Goal: Transaction & Acquisition: Purchase product/service

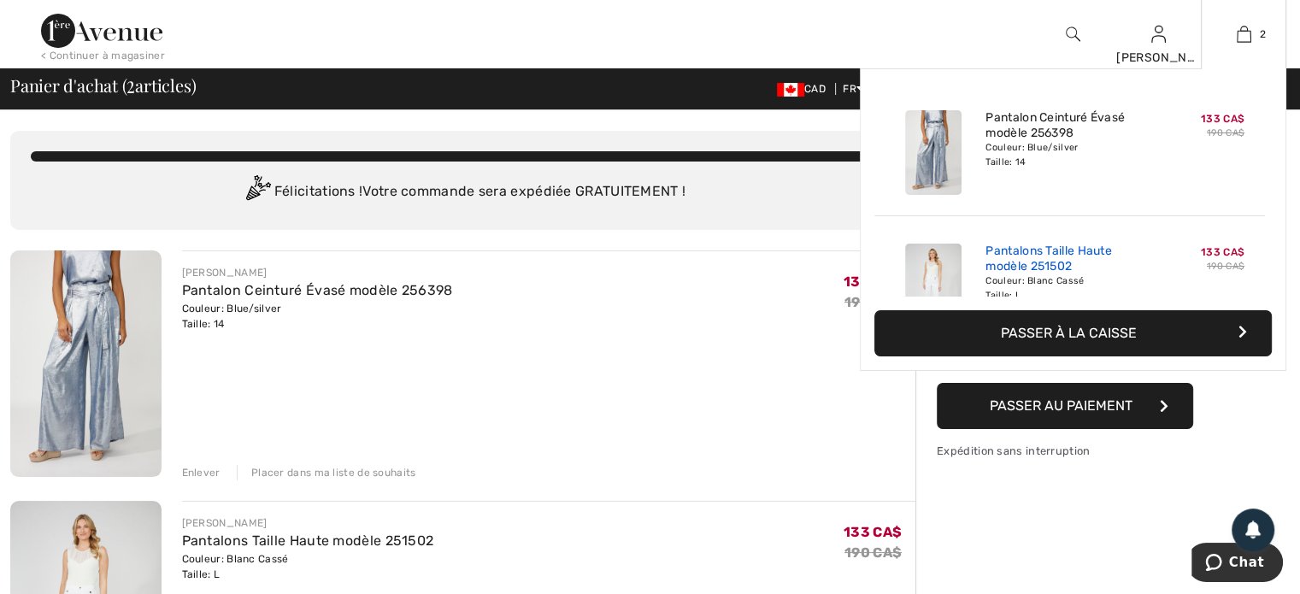
click at [1003, 254] on link "Pantalons Taille Haute modèle 251502" at bounding box center [1070, 259] width 168 height 31
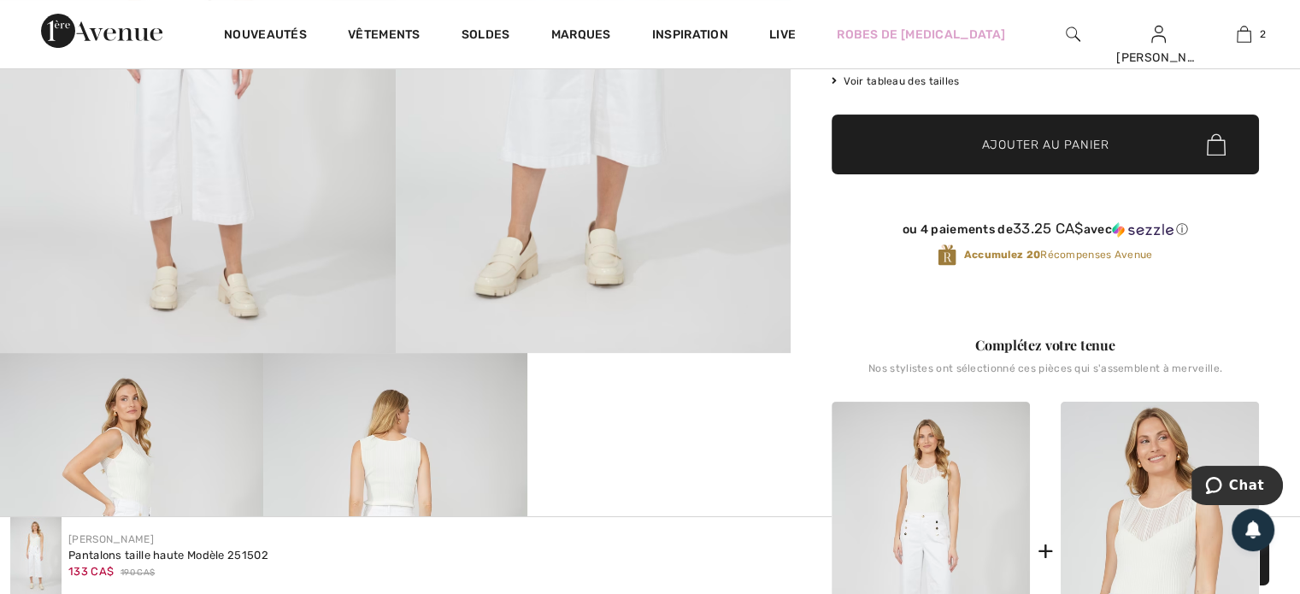
scroll to position [598, 0]
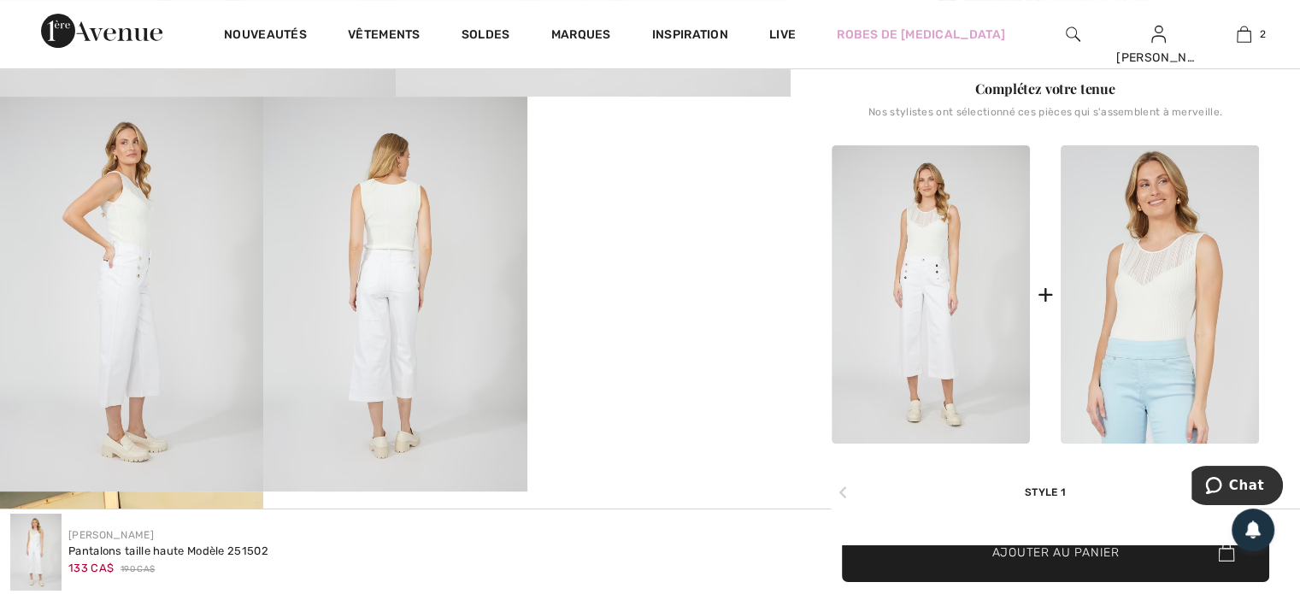
click at [666, 228] on video "Your browser does not support the video tag." at bounding box center [658, 163] width 263 height 132
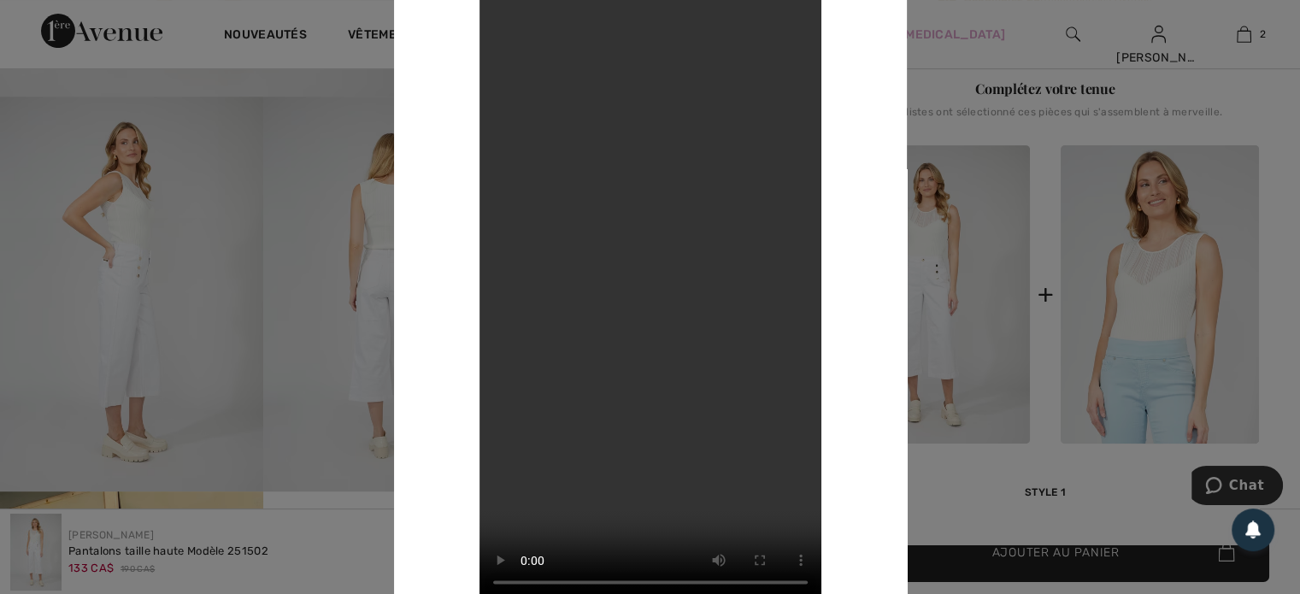
click at [985, 35] on div at bounding box center [650, 297] width 1300 height 594
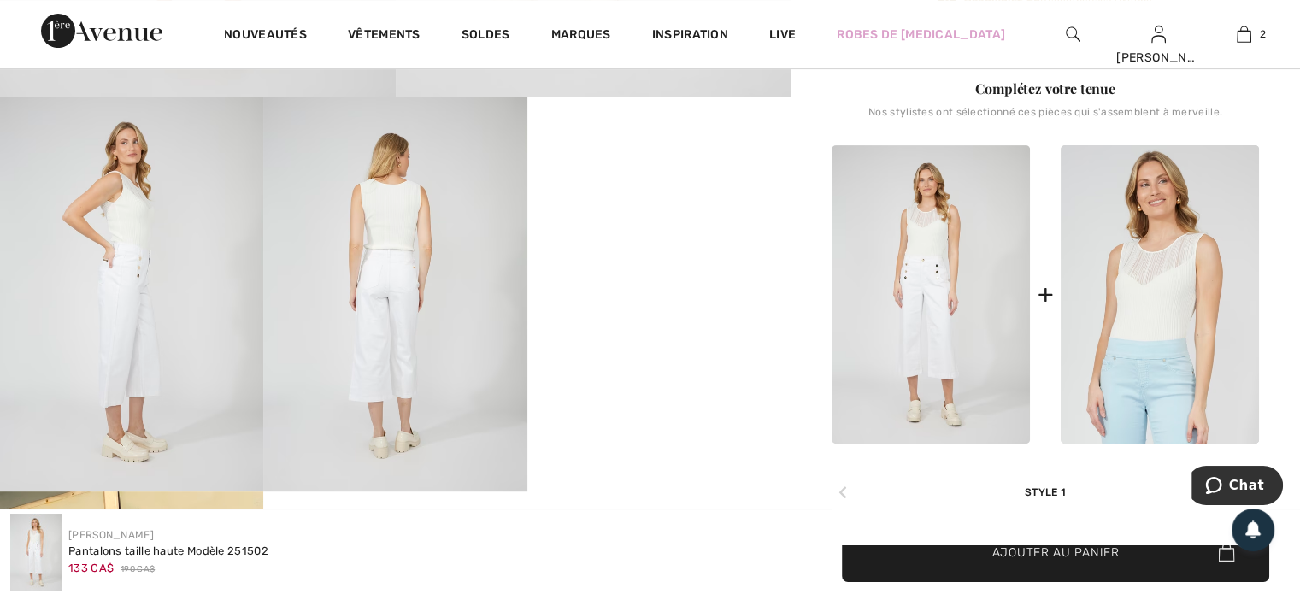
click at [588, 199] on video "Your browser does not support the video tag." at bounding box center [658, 163] width 263 height 132
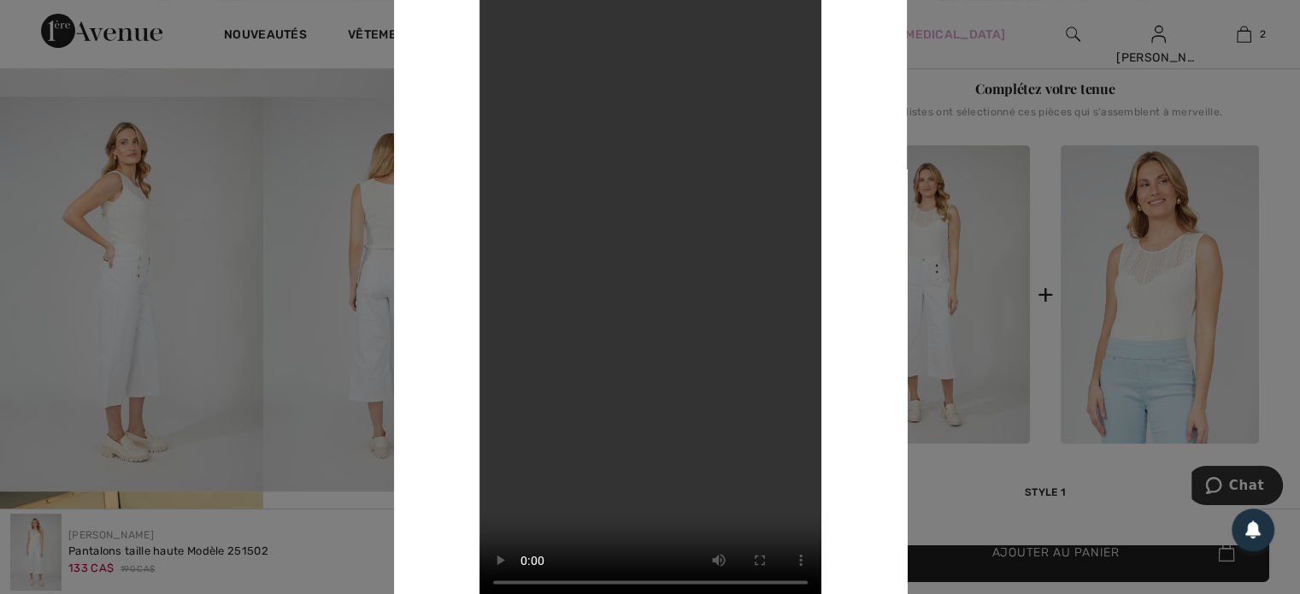
click at [978, 26] on div at bounding box center [650, 297] width 1300 height 594
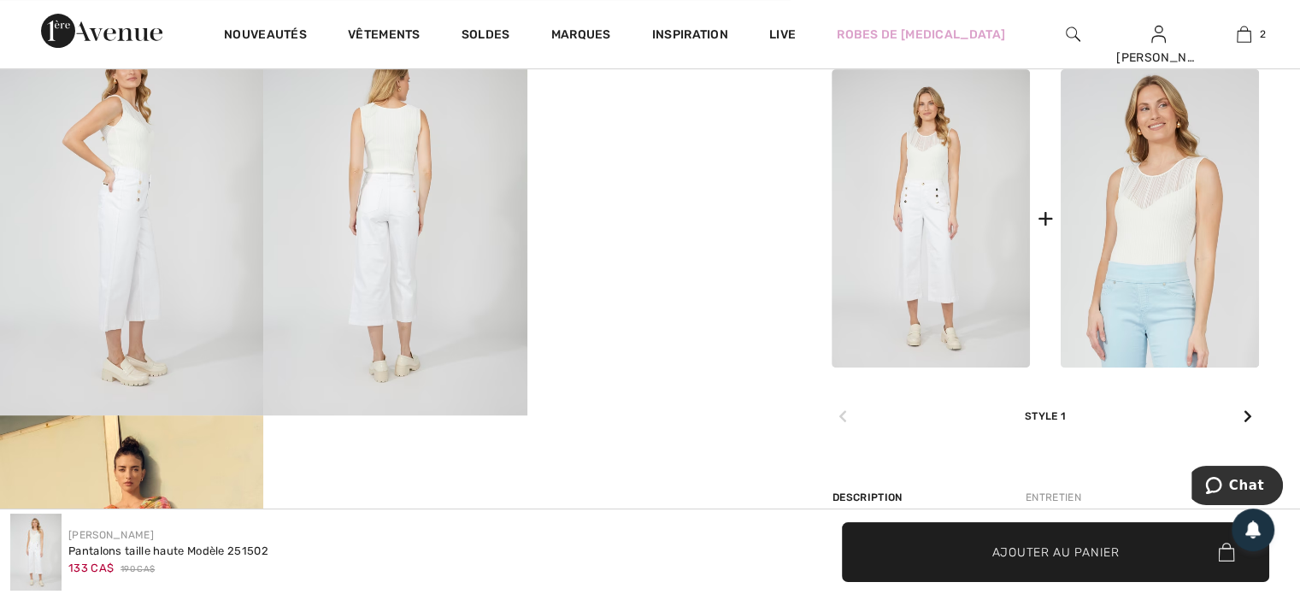
scroll to position [684, 0]
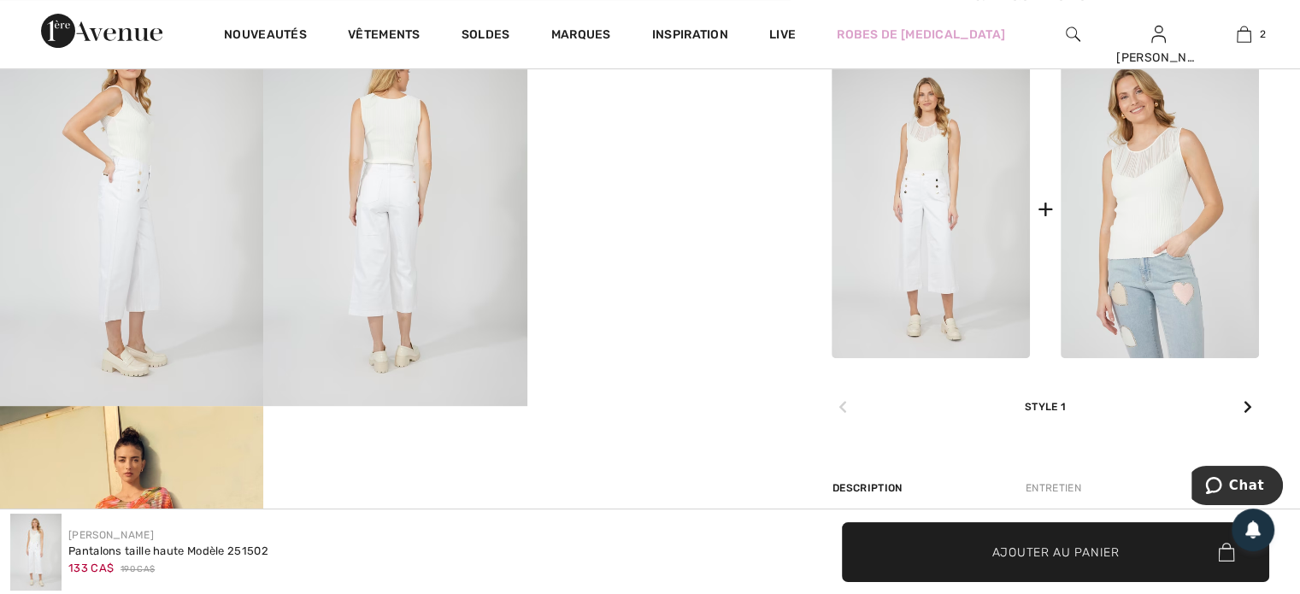
click at [1123, 291] on img at bounding box center [1160, 209] width 198 height 298
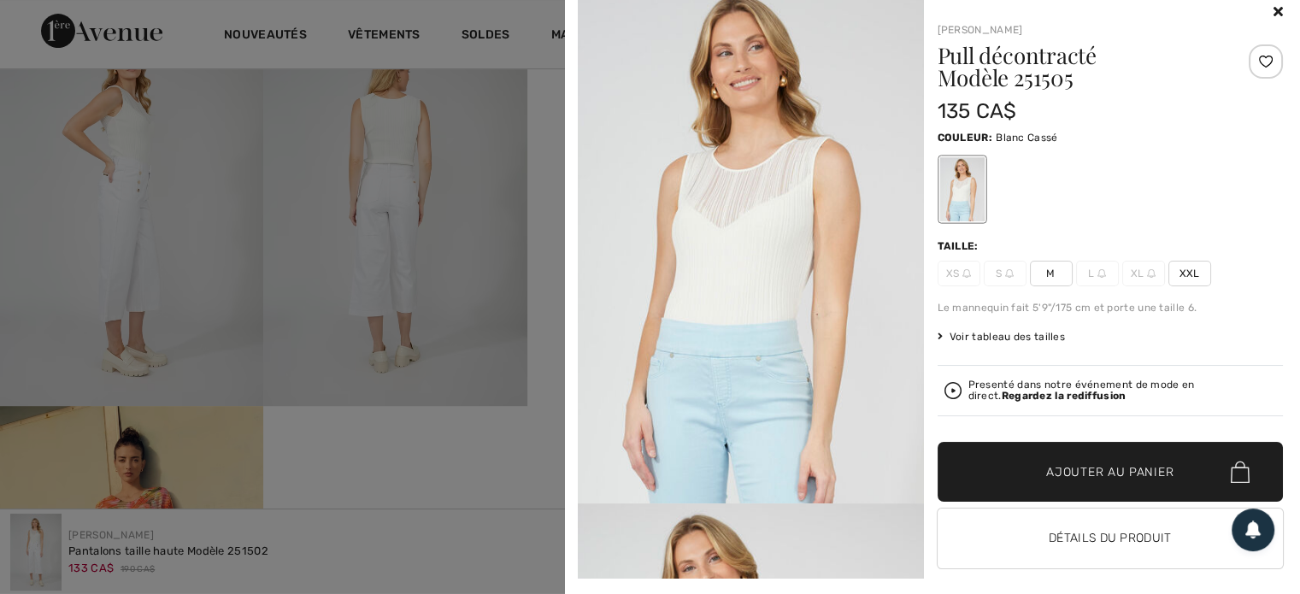
scroll to position [28, 0]
